Goal: Transaction & Acquisition: Purchase product/service

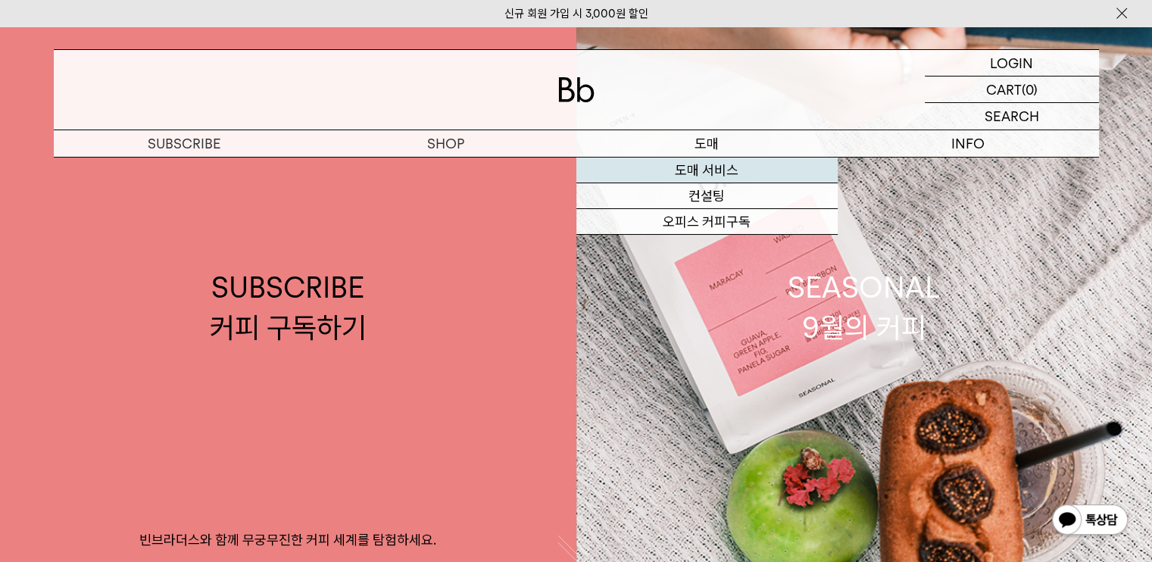
click at [739, 181] on link "도매 서비스" at bounding box center [706, 171] width 261 height 26
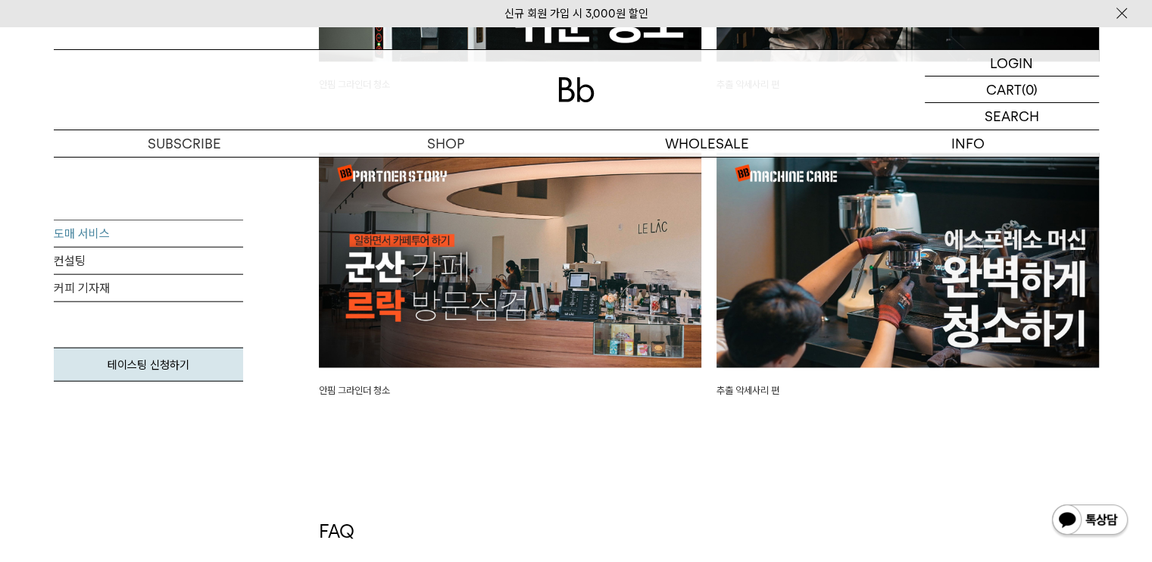
scroll to position [3787, 0]
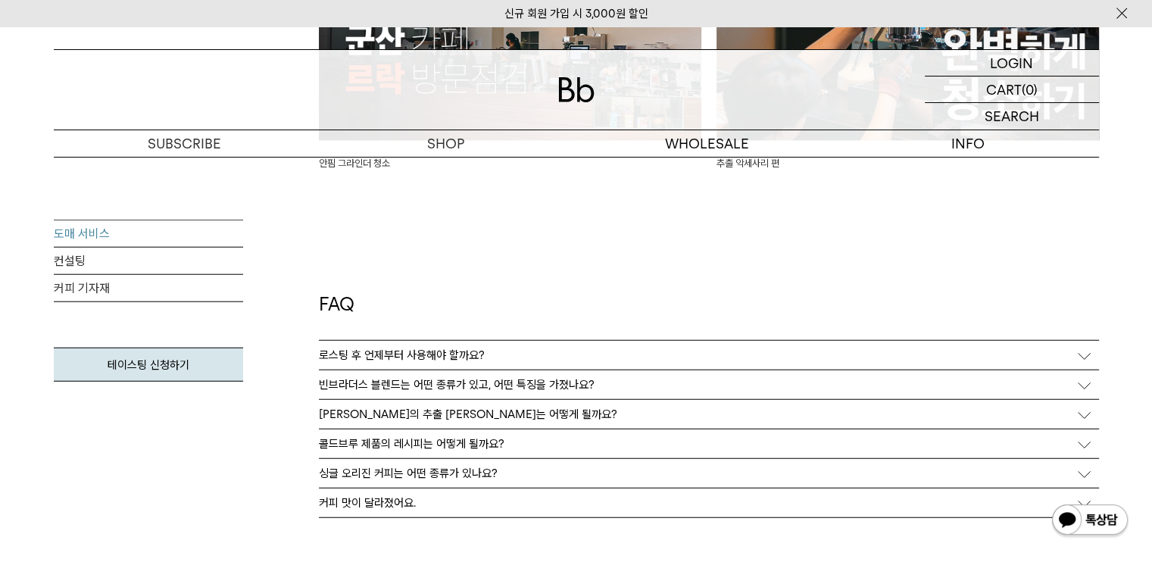
click at [406, 417] on p "블렌드의 추출 레시피는 어떻게 될까요?" at bounding box center [468, 415] width 298 height 14
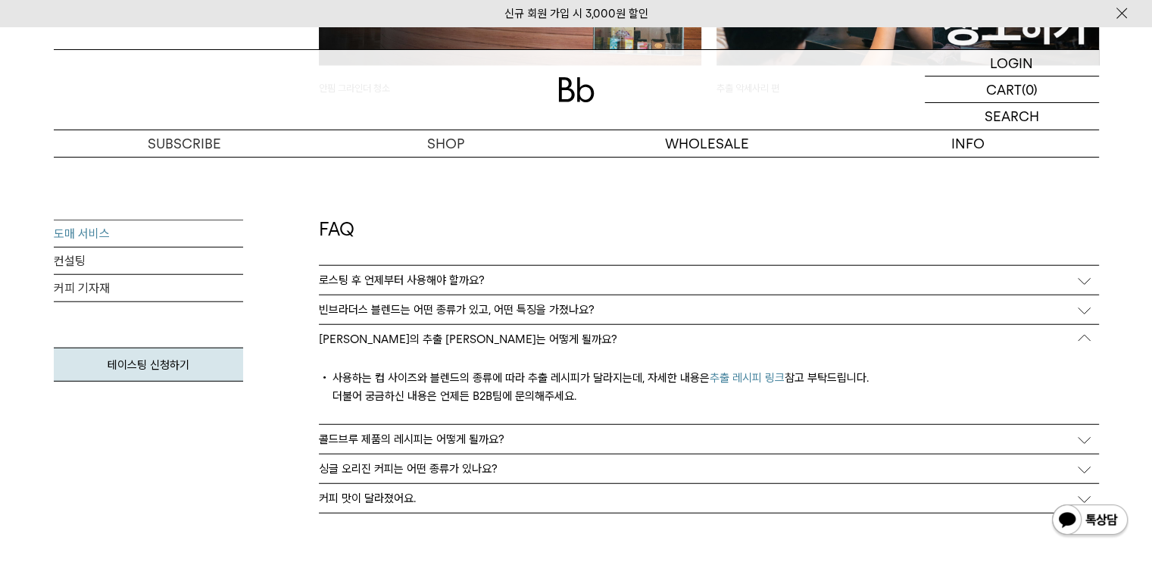
scroll to position [3863, 0]
click at [729, 375] on link "추출 레시피 링크" at bounding box center [747, 377] width 75 height 14
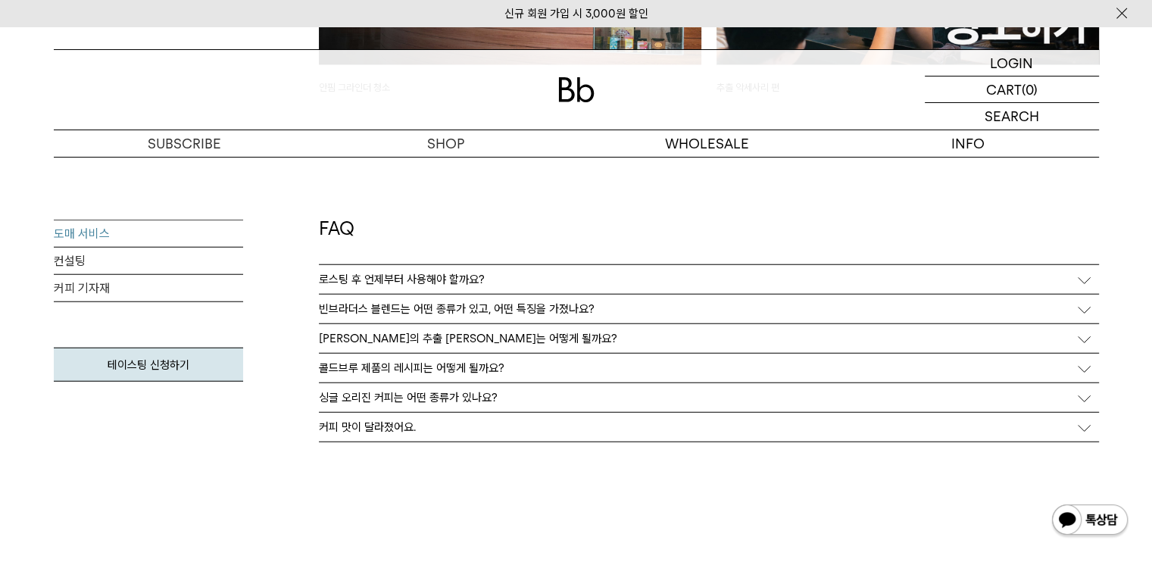
click at [383, 312] on p "빈브라더스 블렌드는 어떤 종류가 있고, 어떤 특징을 가졌나요?" at bounding box center [457, 309] width 276 height 14
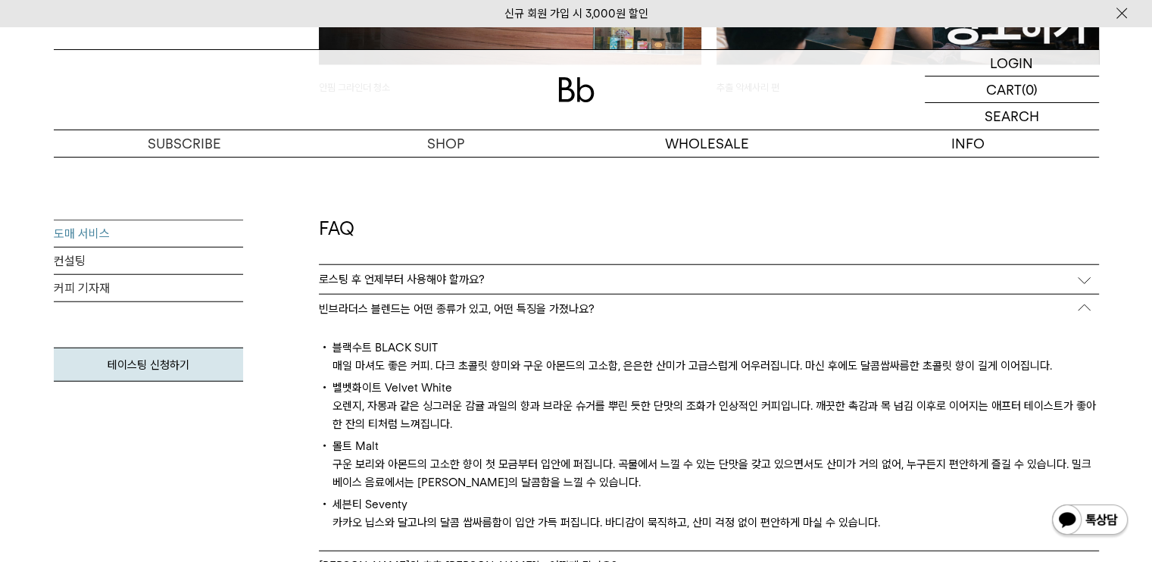
click at [355, 270] on div "로스팅 후 언제부터 사용해야 할까요?" at bounding box center [709, 279] width 780 height 29
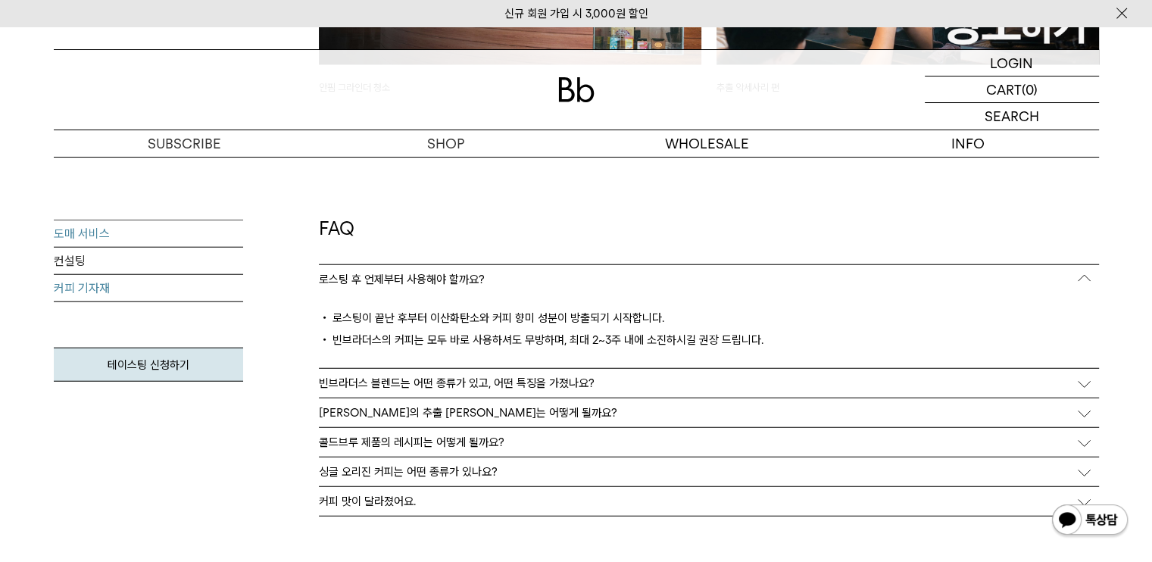
click at [120, 290] on link "커피 기자재" at bounding box center [148, 288] width 189 height 27
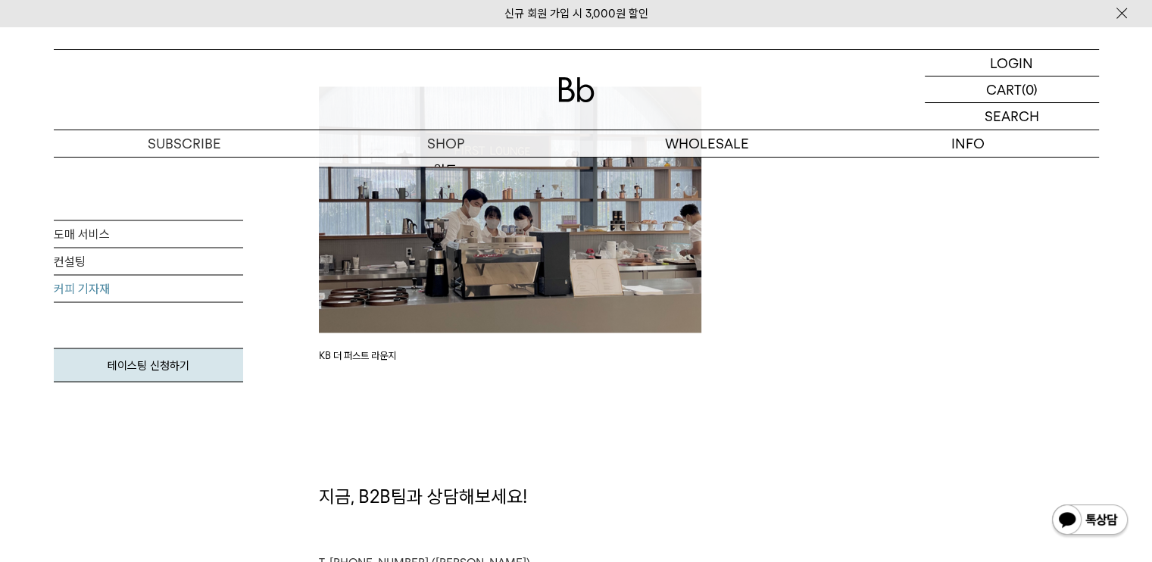
scroll to position [2651, 0]
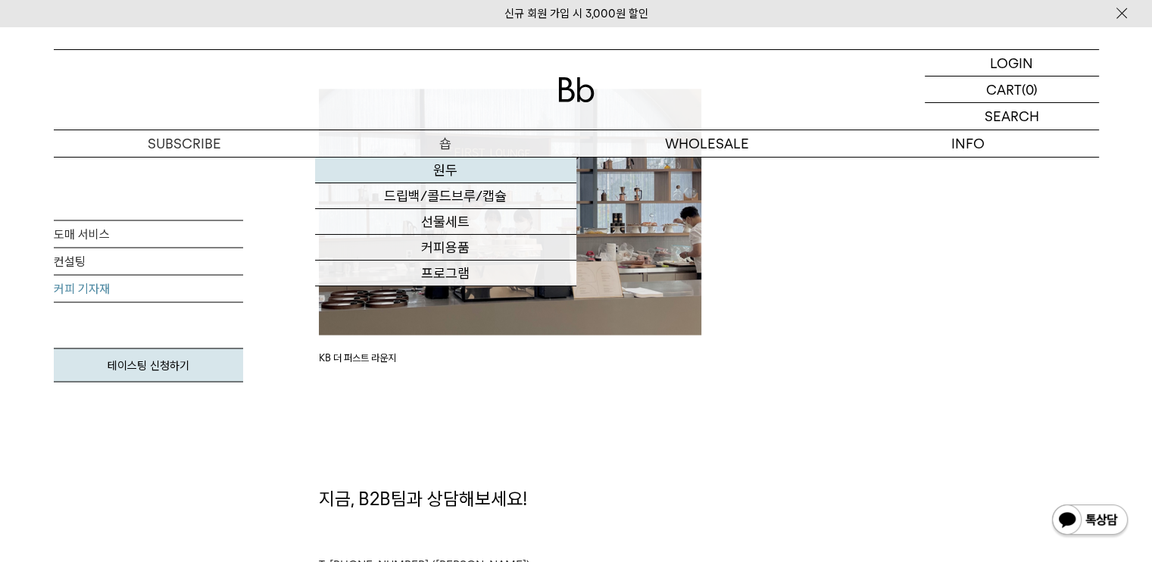
click at [427, 176] on link "원두" at bounding box center [445, 171] width 261 height 26
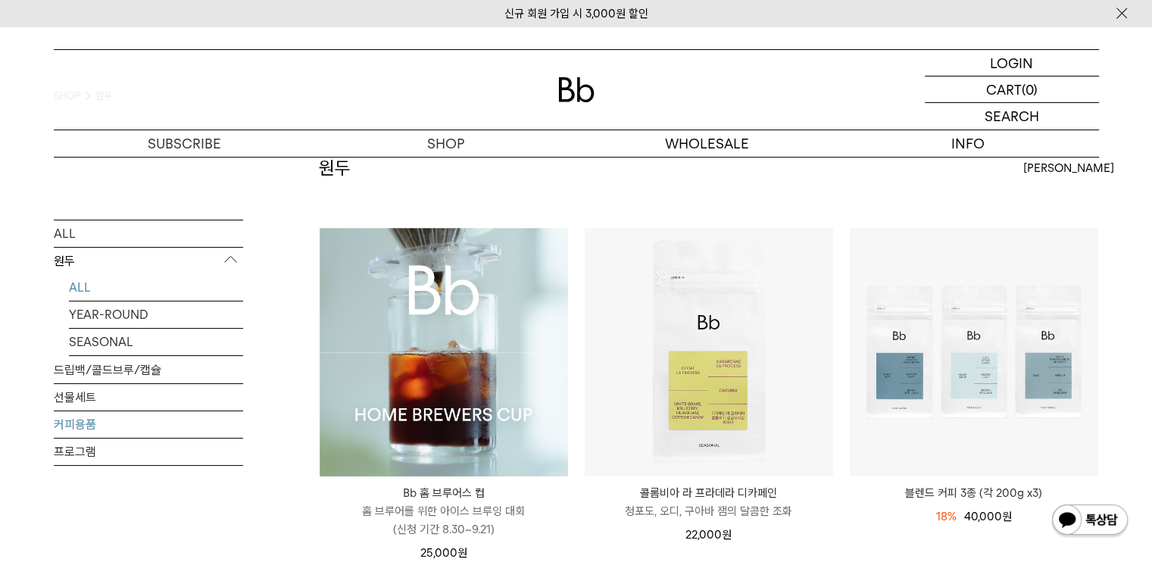
click at [82, 425] on link "커피용품" at bounding box center [148, 424] width 189 height 27
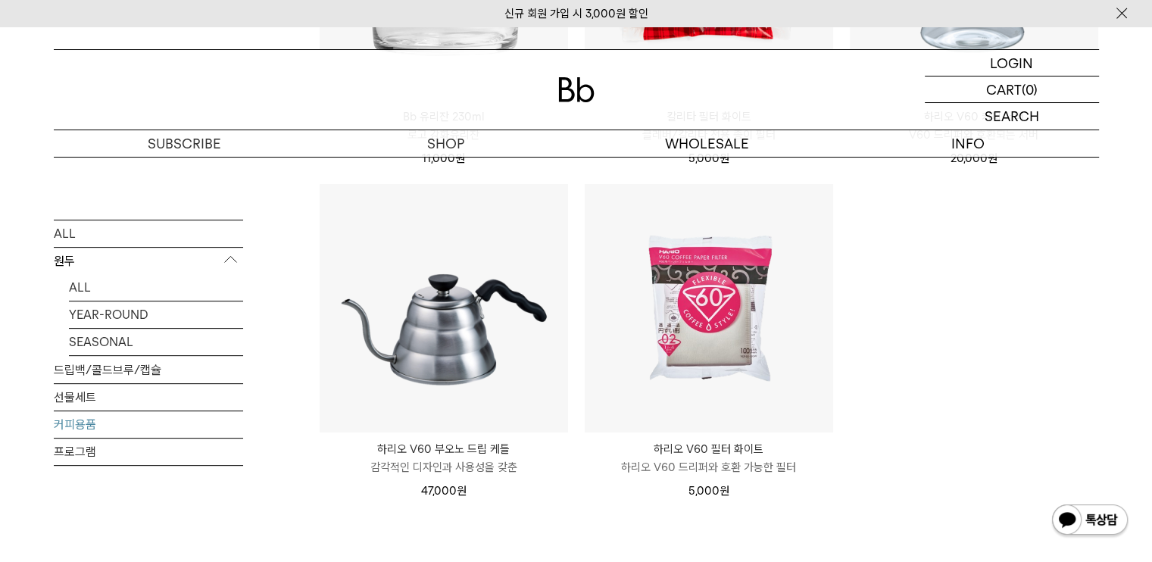
scroll to position [454, 0]
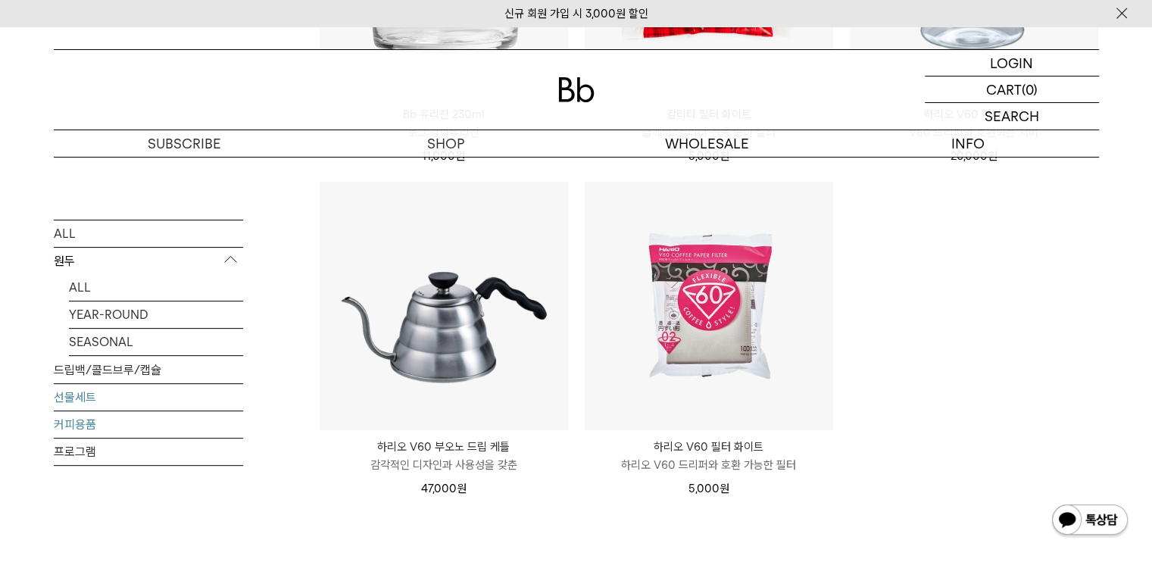
click at [88, 403] on link "선물세트" at bounding box center [148, 397] width 189 height 27
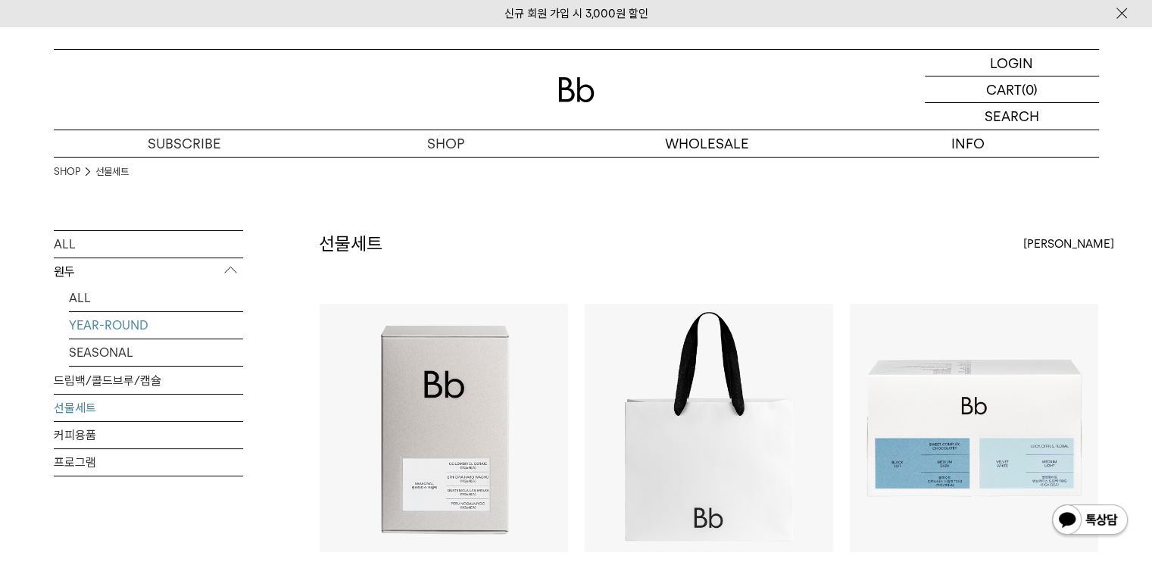
click at [98, 329] on link "YEAR-ROUND" at bounding box center [156, 325] width 174 height 27
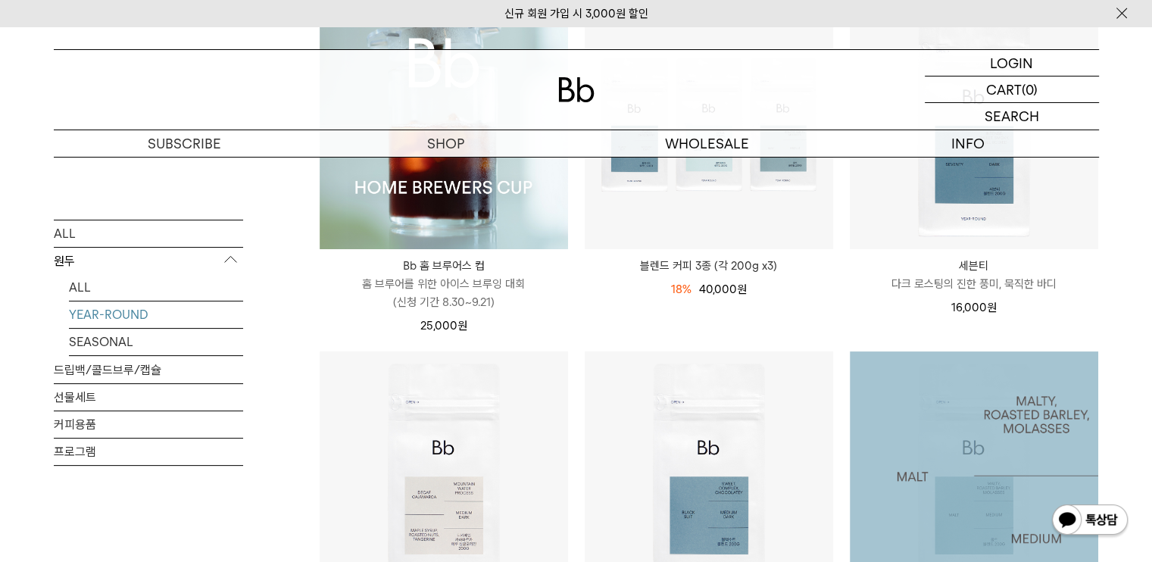
scroll to position [530, 0]
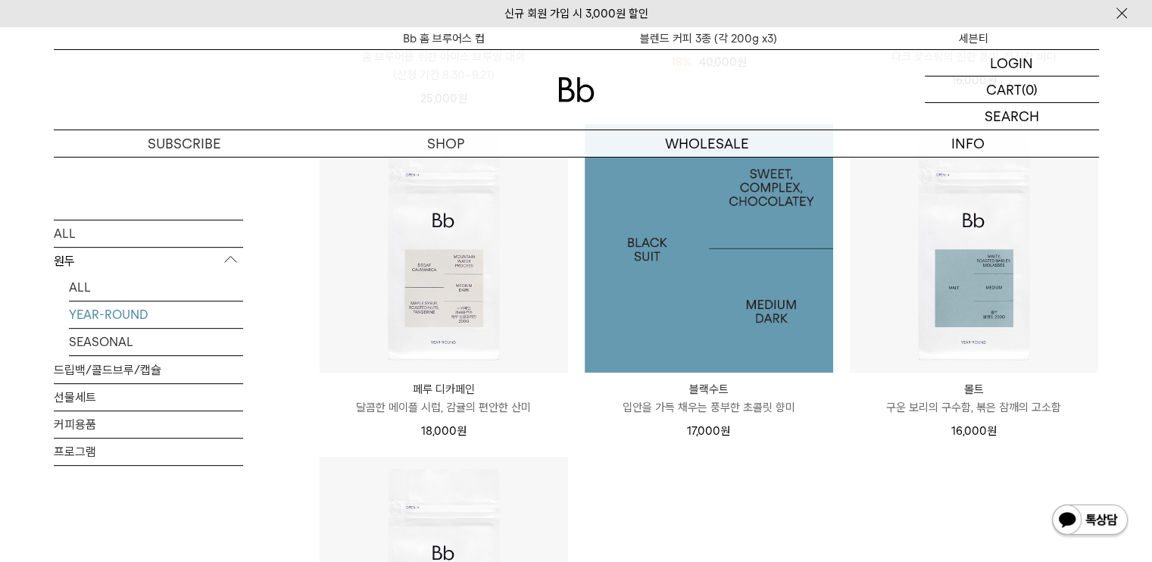
click at [751, 322] on img at bounding box center [709, 248] width 248 height 248
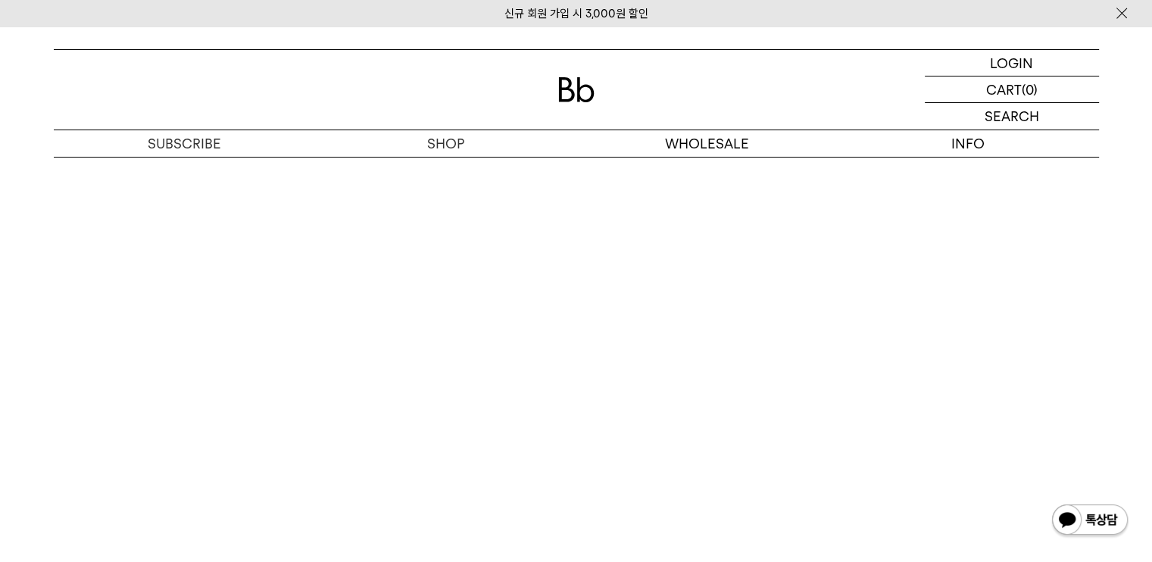
scroll to position [3863, 0]
